Goal: Task Accomplishment & Management: Use online tool/utility

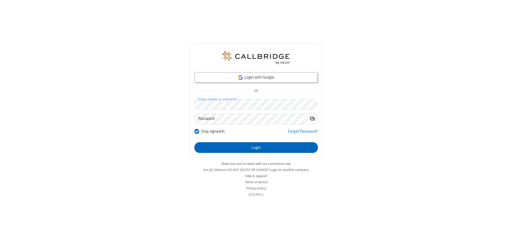
click at [256, 148] on button "Login" at bounding box center [255, 147] width 123 height 11
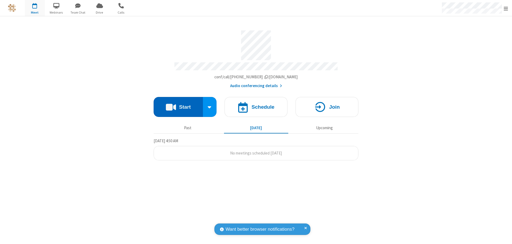
click at [178, 105] on button "Start" at bounding box center [178, 107] width 49 height 20
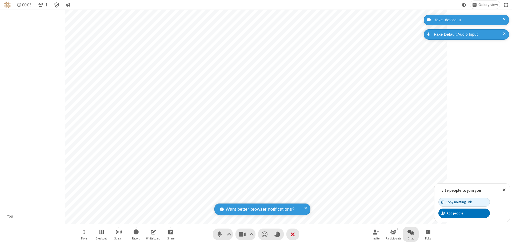
click at [411, 232] on span "Open chat" at bounding box center [410, 232] width 6 height 7
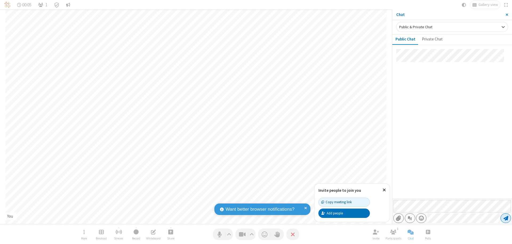
click at [506, 218] on span "Send message" at bounding box center [505, 218] width 5 height 5
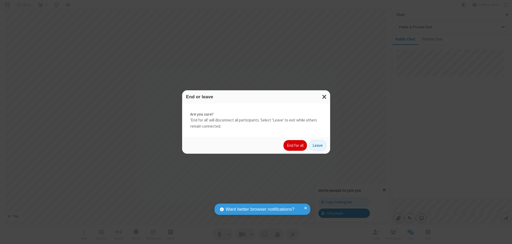
click at [295, 146] on button "End for all" at bounding box center [294, 145] width 23 height 11
